Goal: Transaction & Acquisition: Purchase product/service

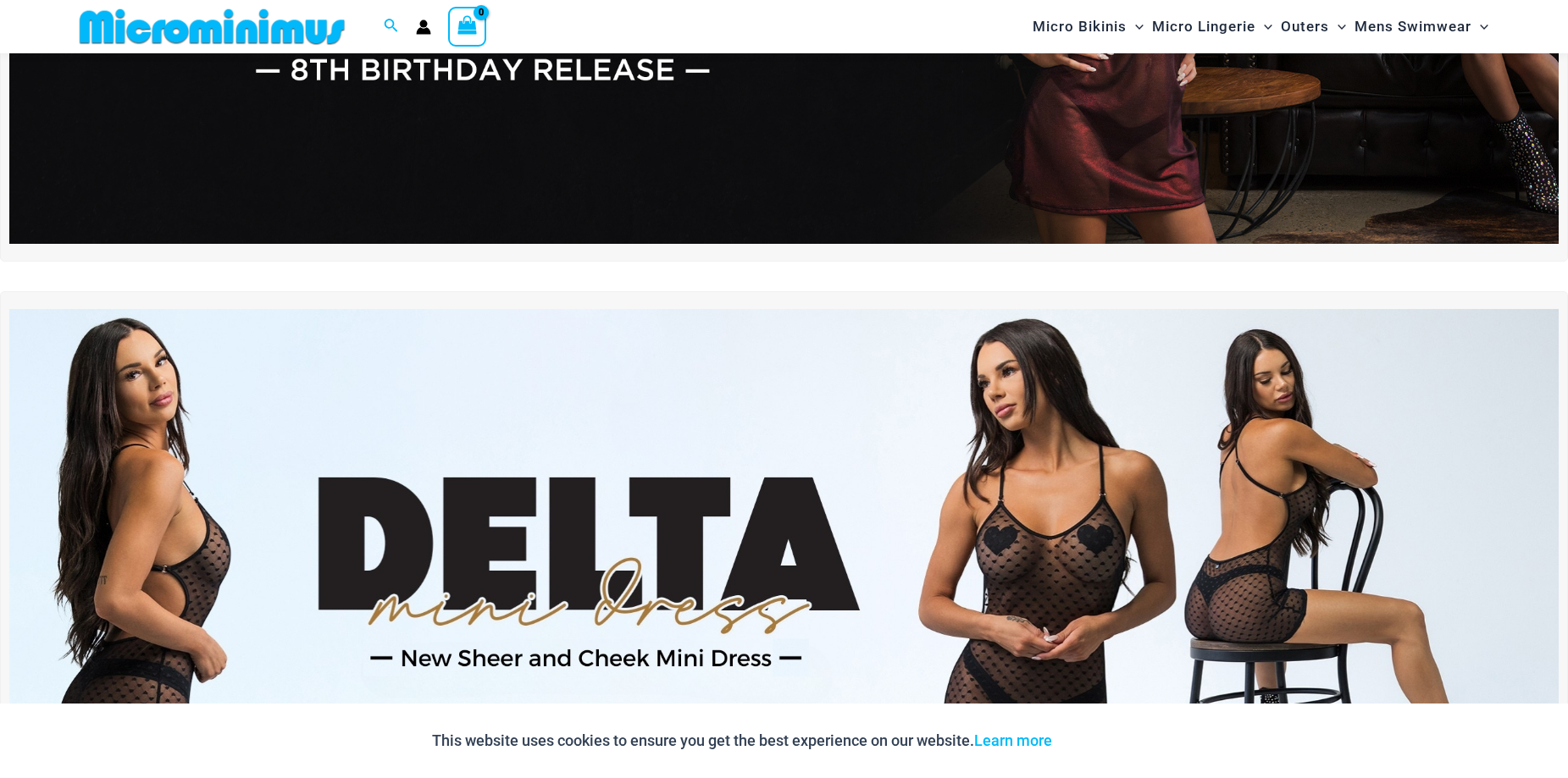
scroll to position [662, 0]
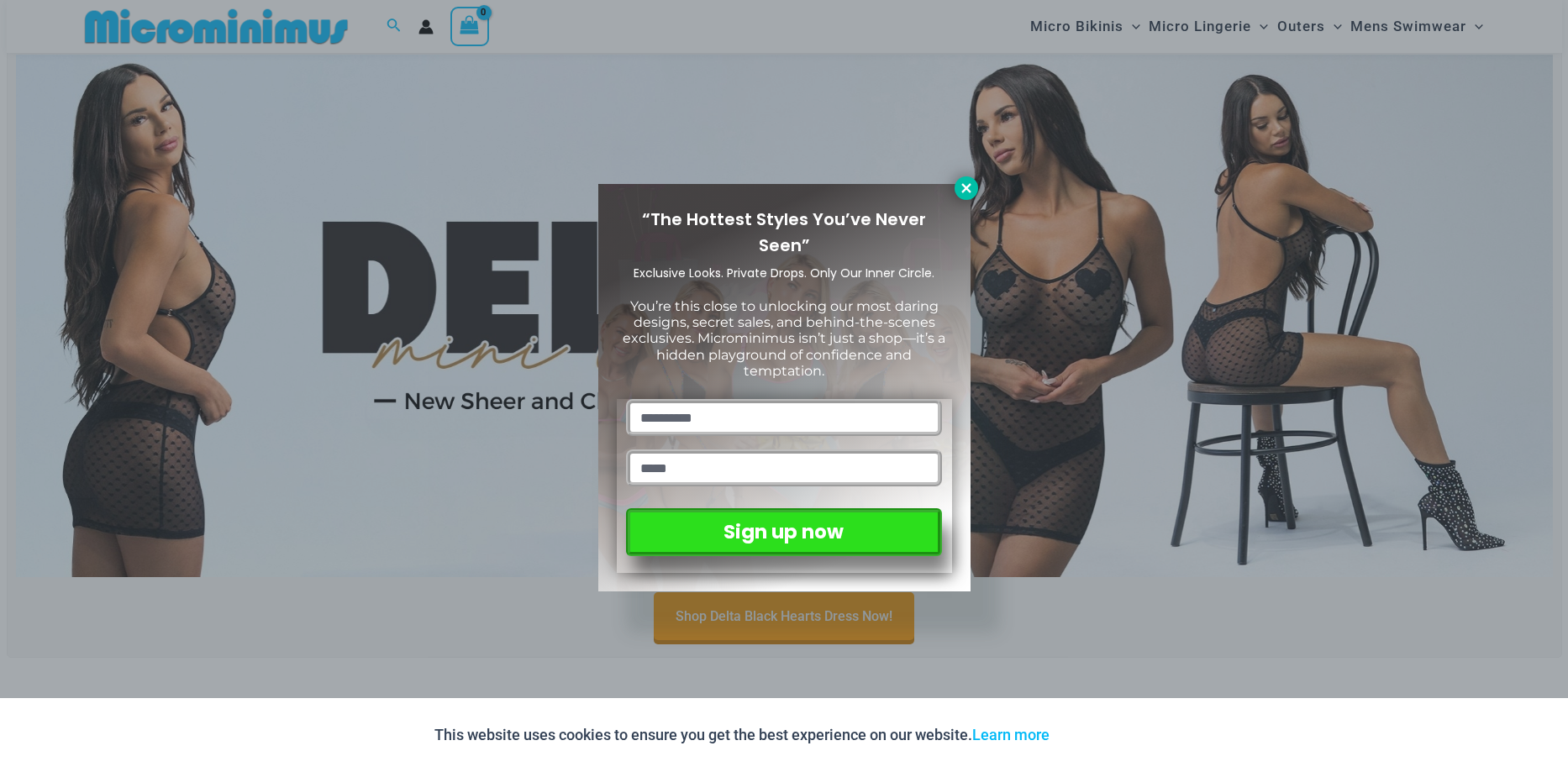
click at [973, 185] on icon at bounding box center [967, 188] width 15 height 15
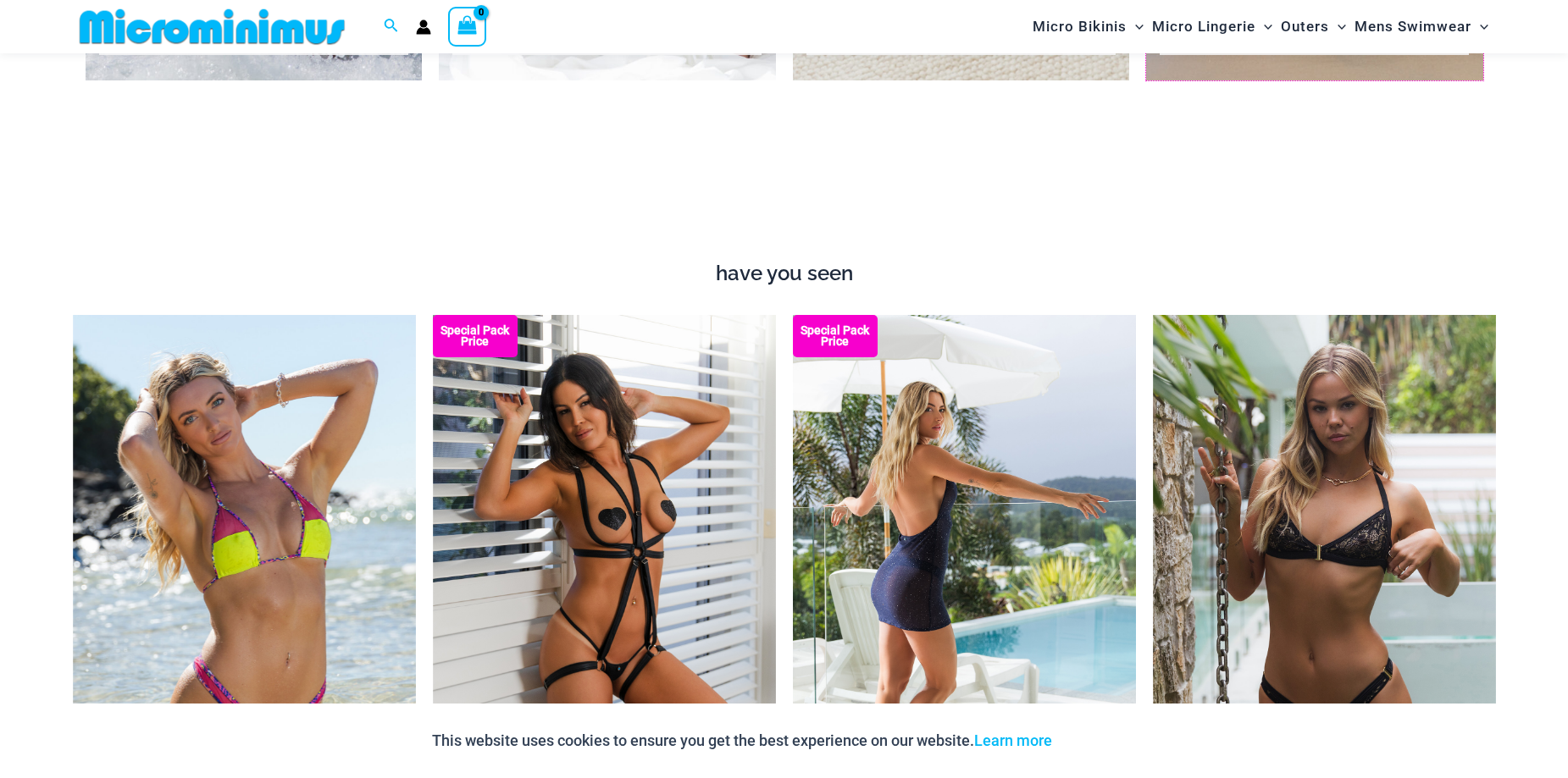
scroll to position [2187, 0]
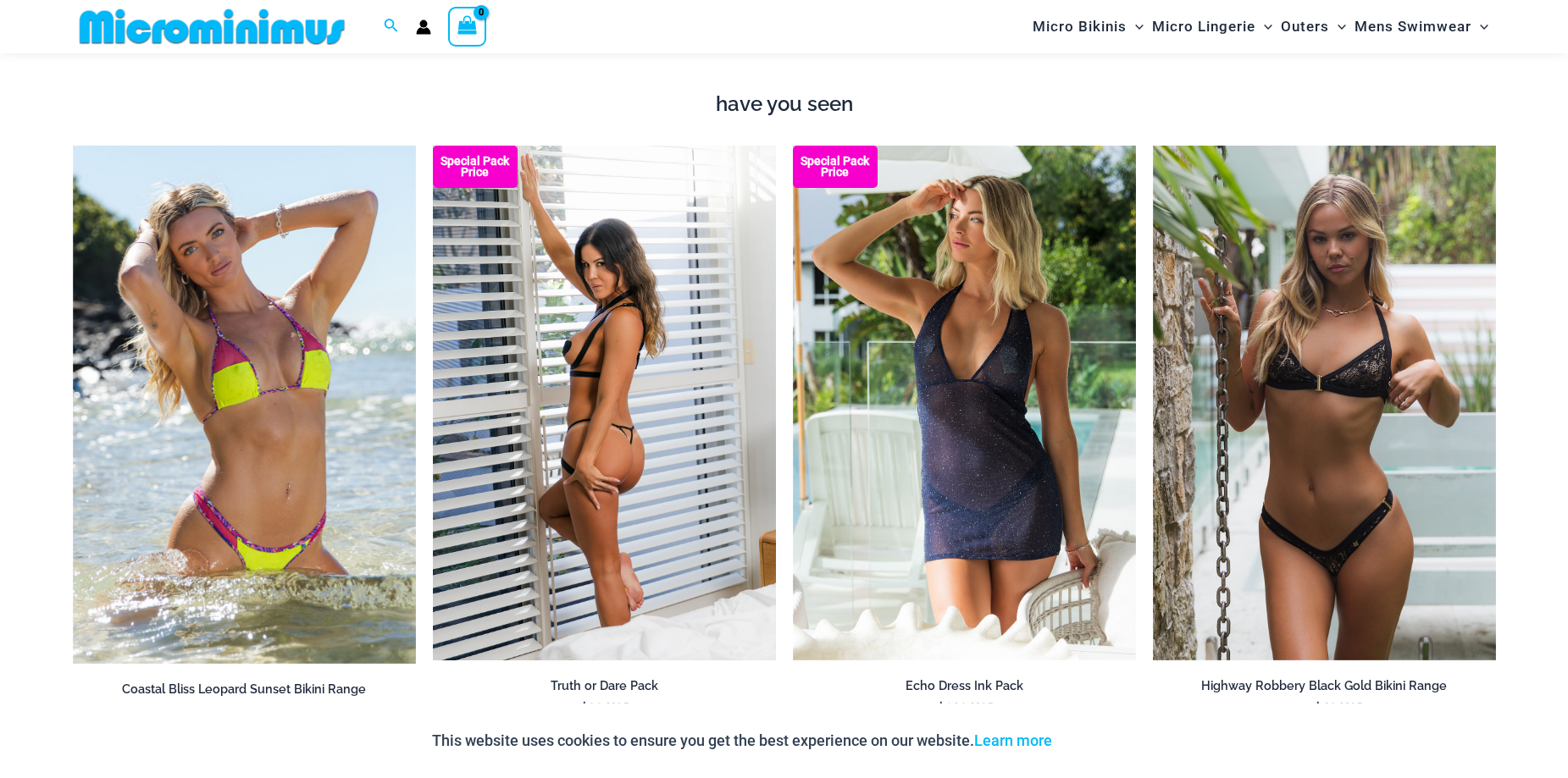
click at [672, 391] on img at bounding box center [604, 403] width 343 height 514
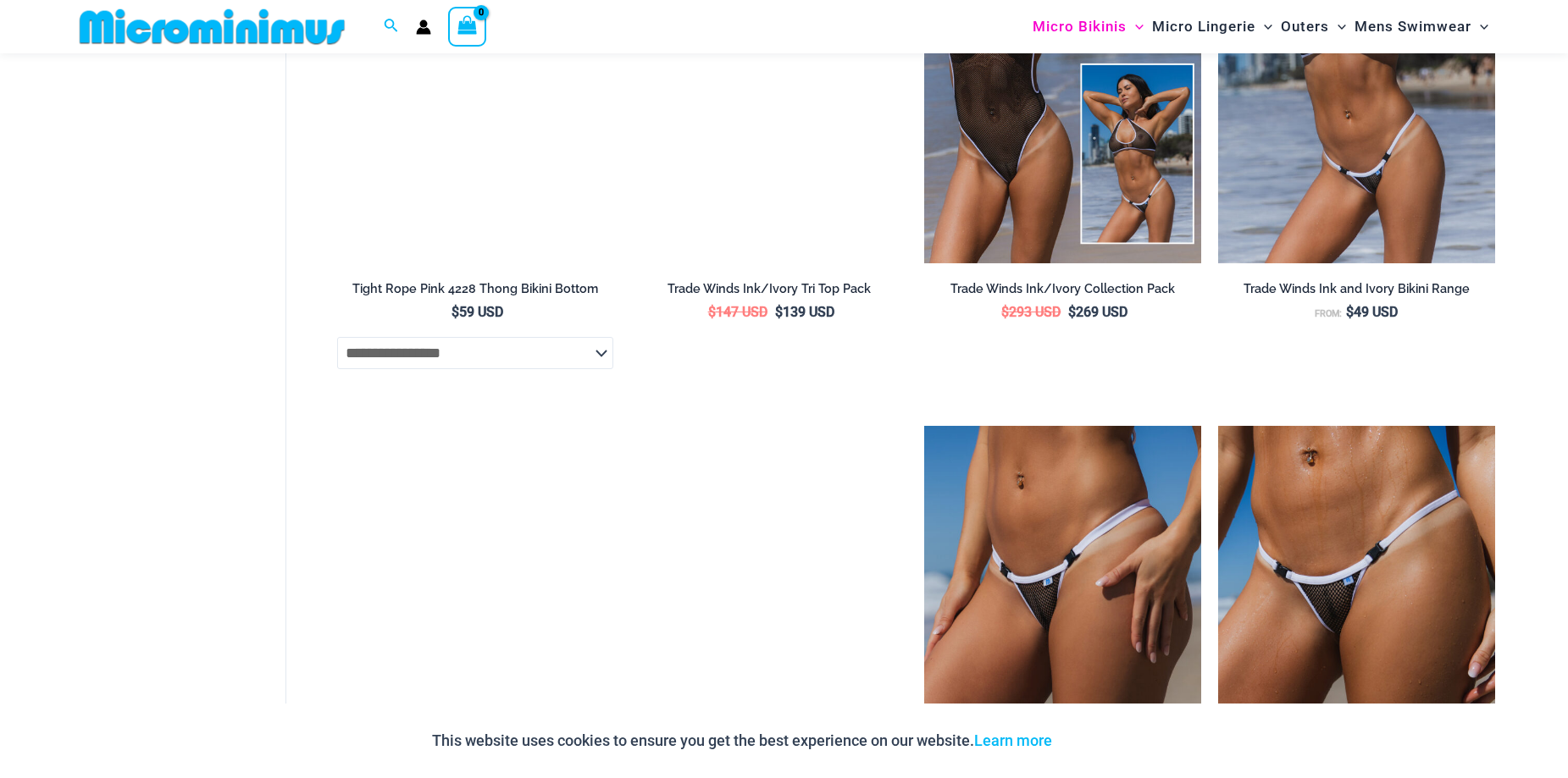
scroll to position [2695, 0]
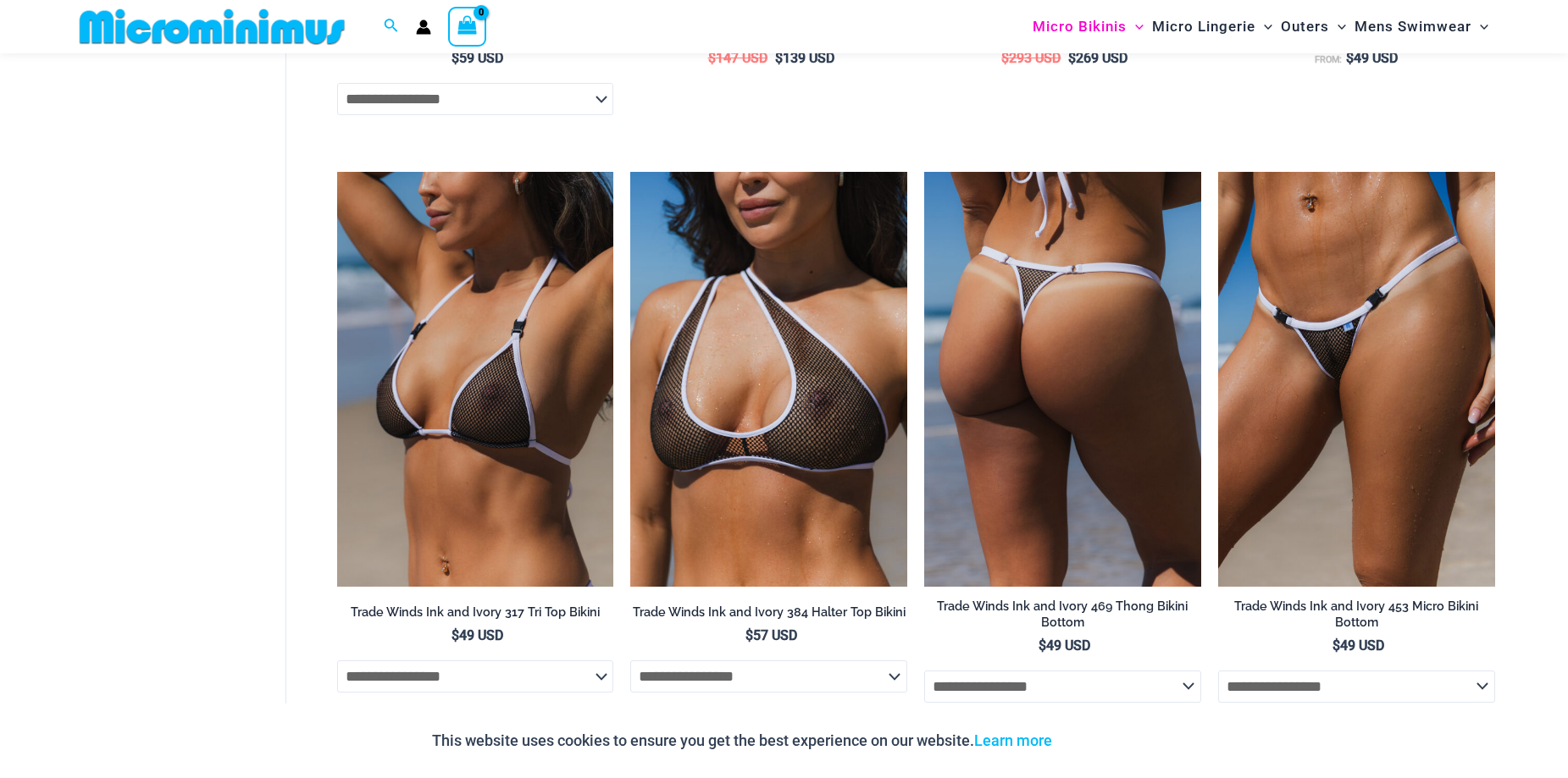
click at [971, 410] on img at bounding box center [1062, 379] width 277 height 415
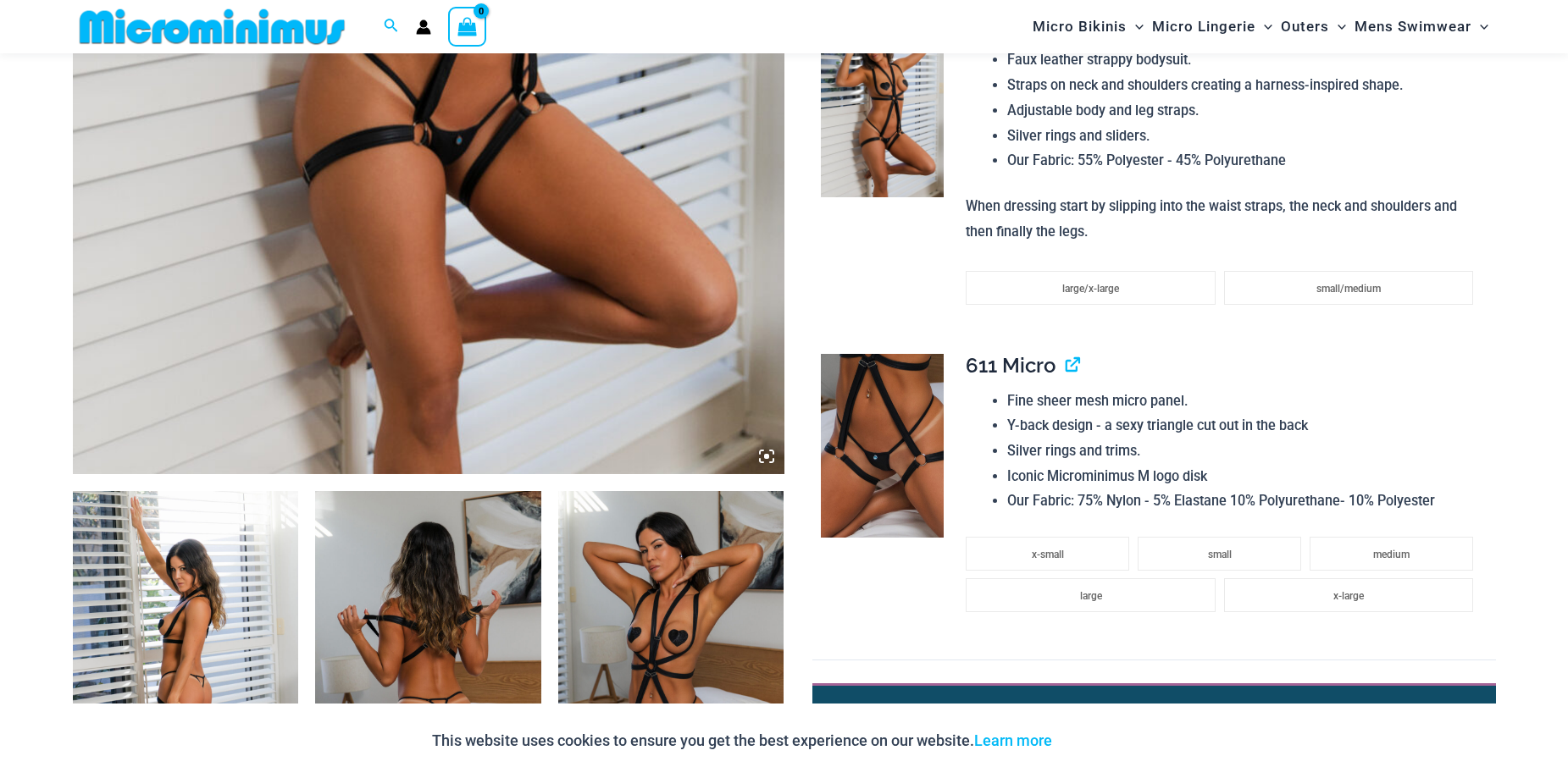
scroll to position [1001, 0]
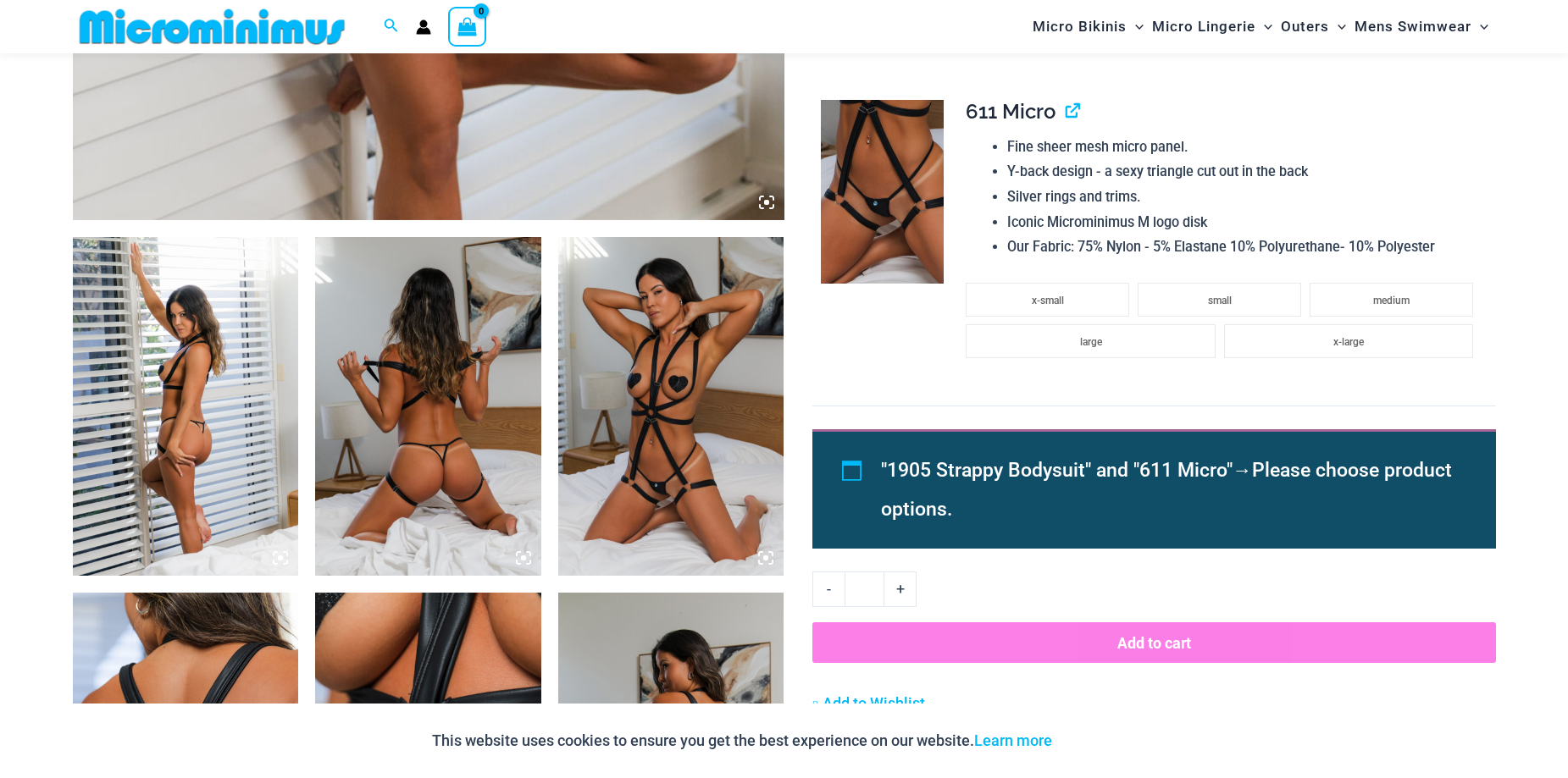
click at [422, 467] on img at bounding box center [428, 407] width 227 height 338
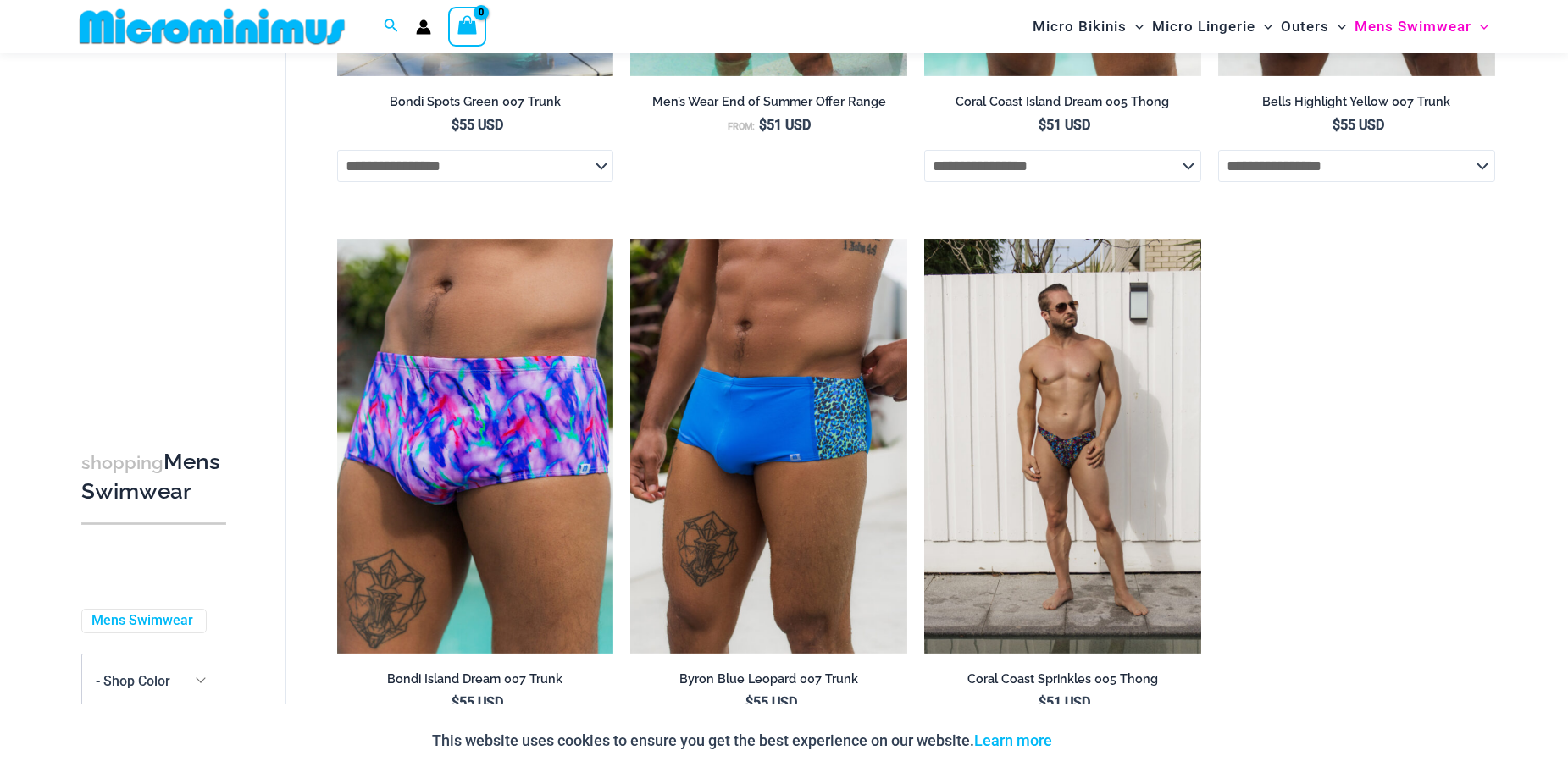
scroll to position [3477, 0]
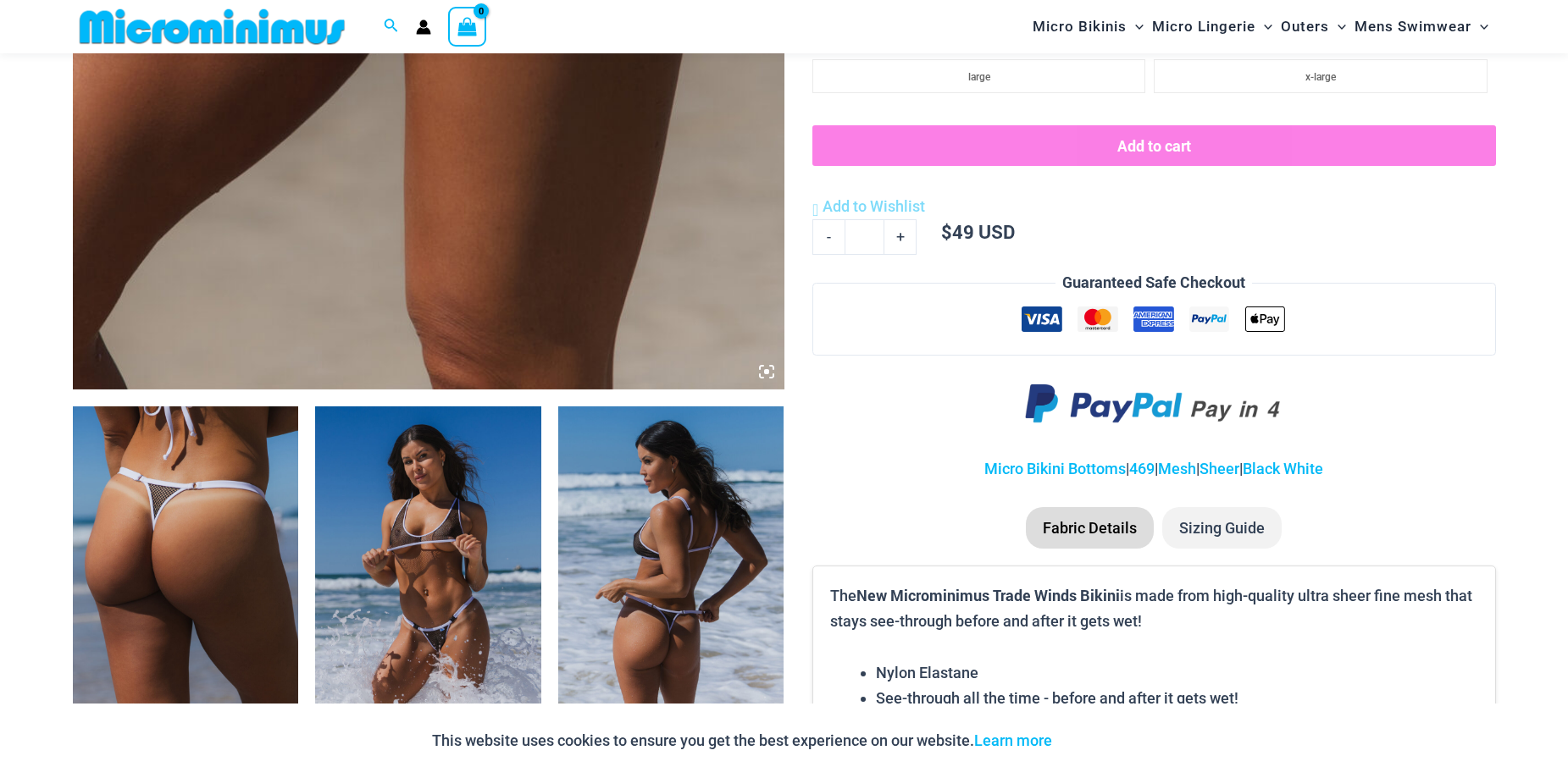
scroll to position [747, 0]
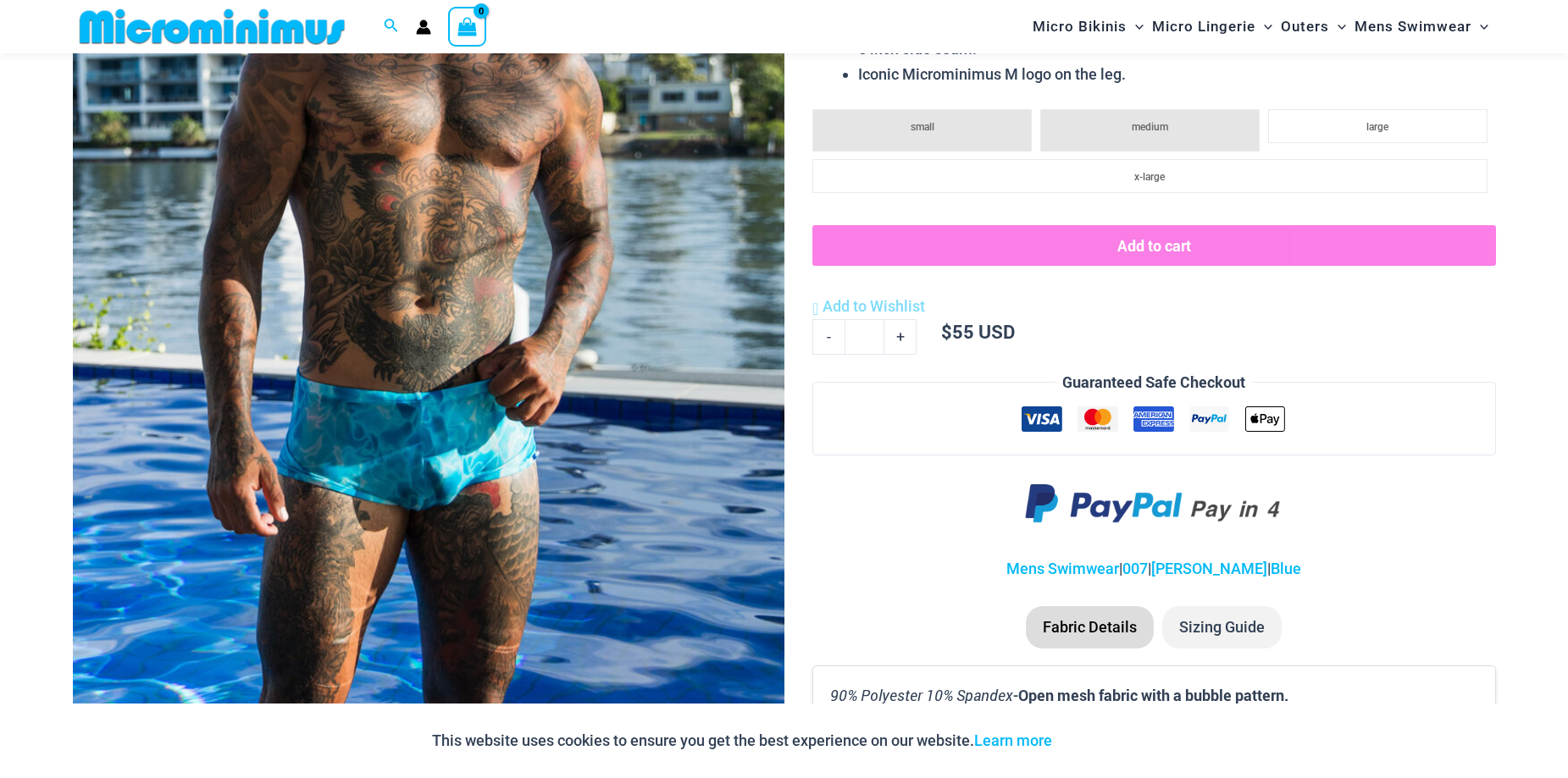
scroll to position [154, 0]
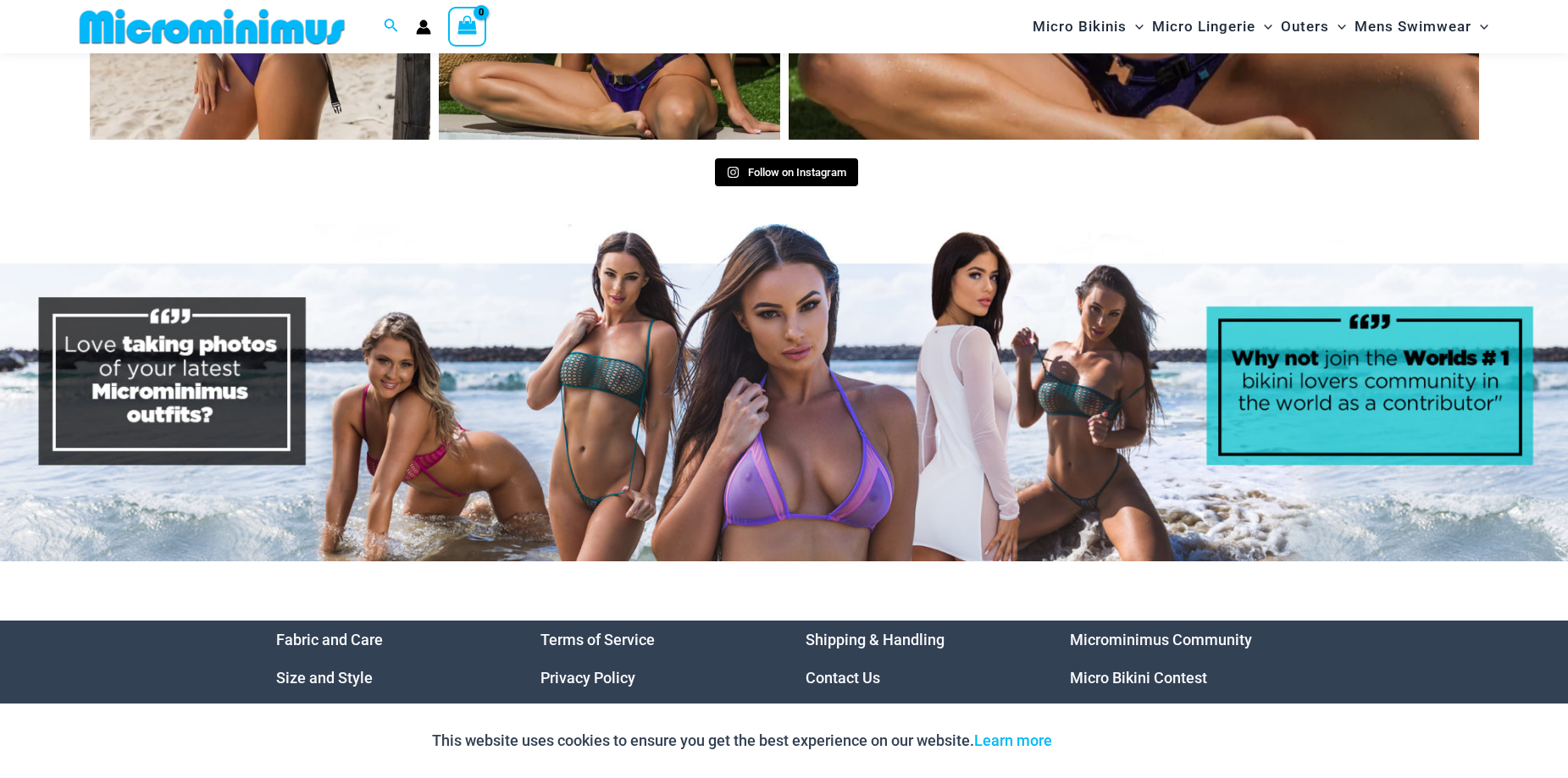
scroll to position [8127, 0]
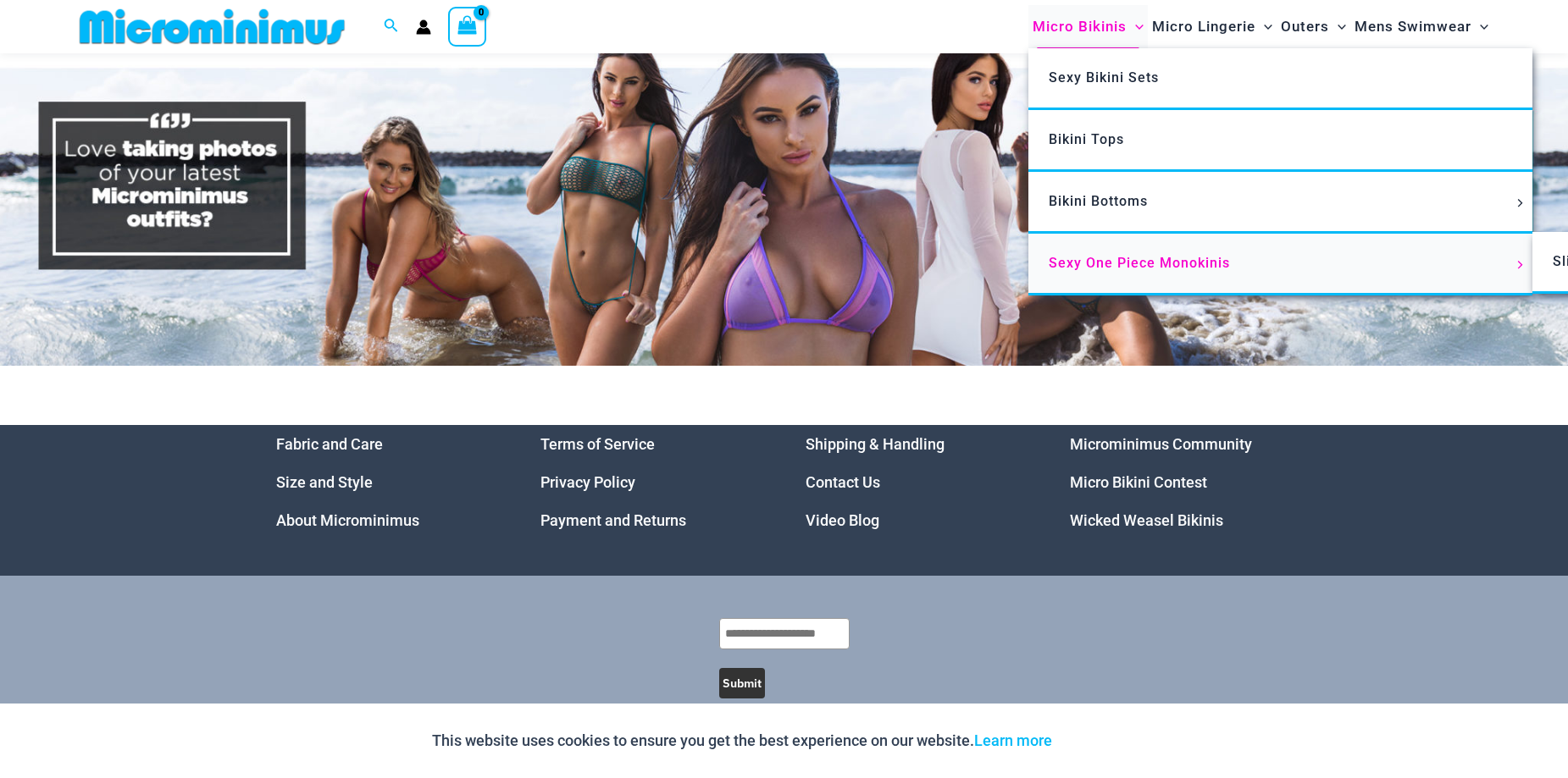
click at [1102, 265] on span "Sexy One Piece Monokinis" at bounding box center [1139, 263] width 181 height 17
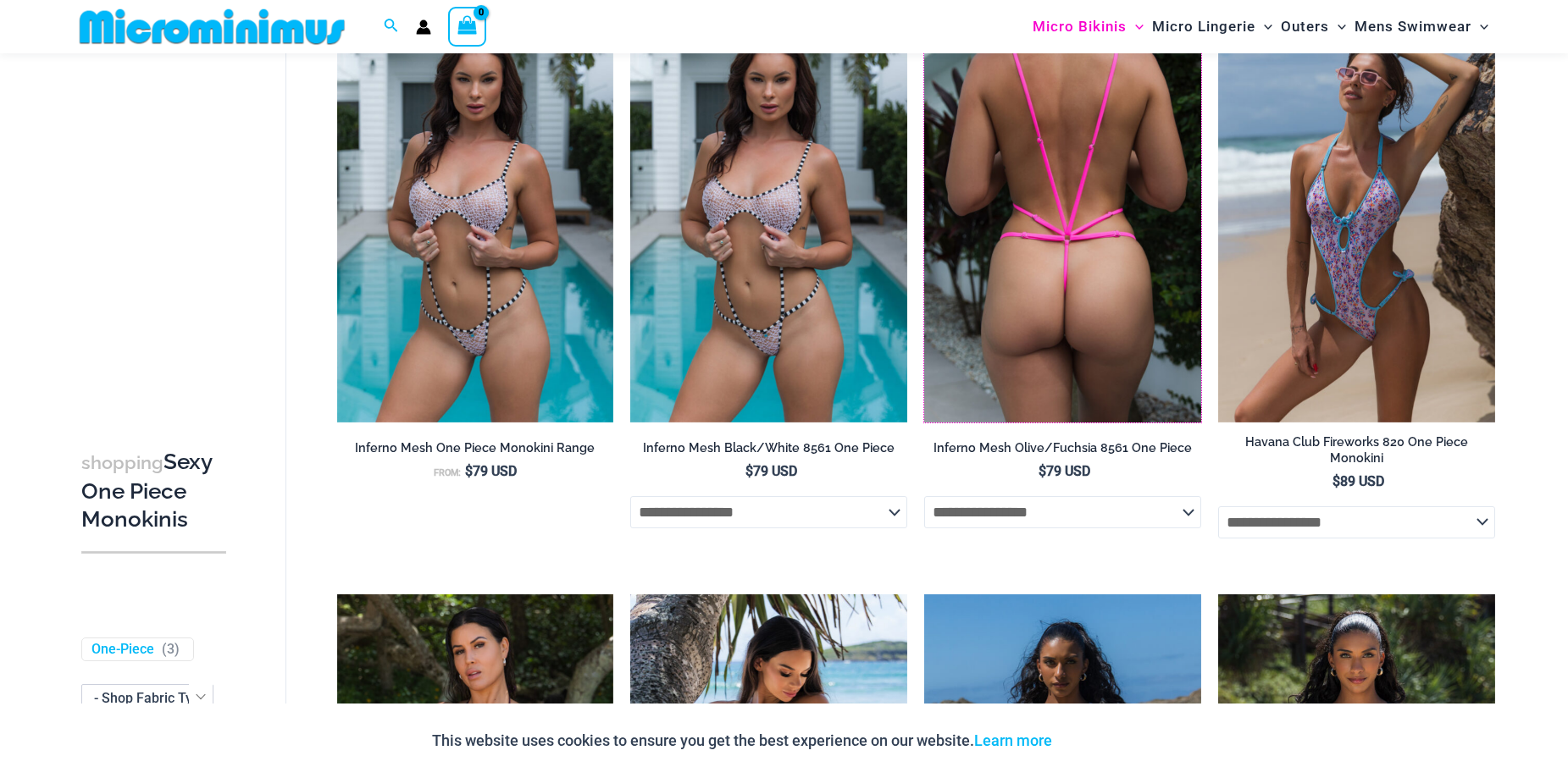
scroll to position [1779, 0]
